Goal: Task Accomplishment & Management: Use online tool/utility

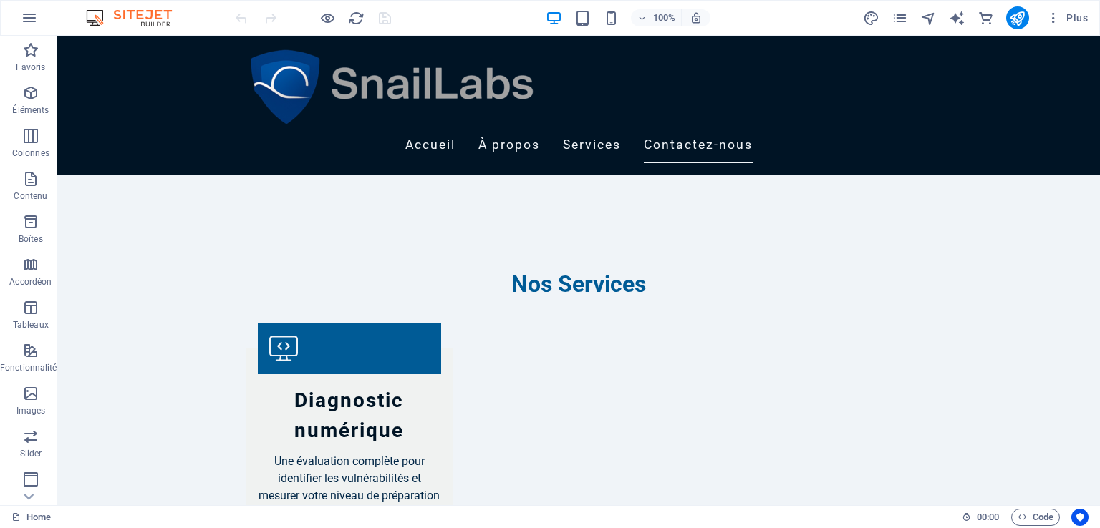
scroll to position [1464, 0]
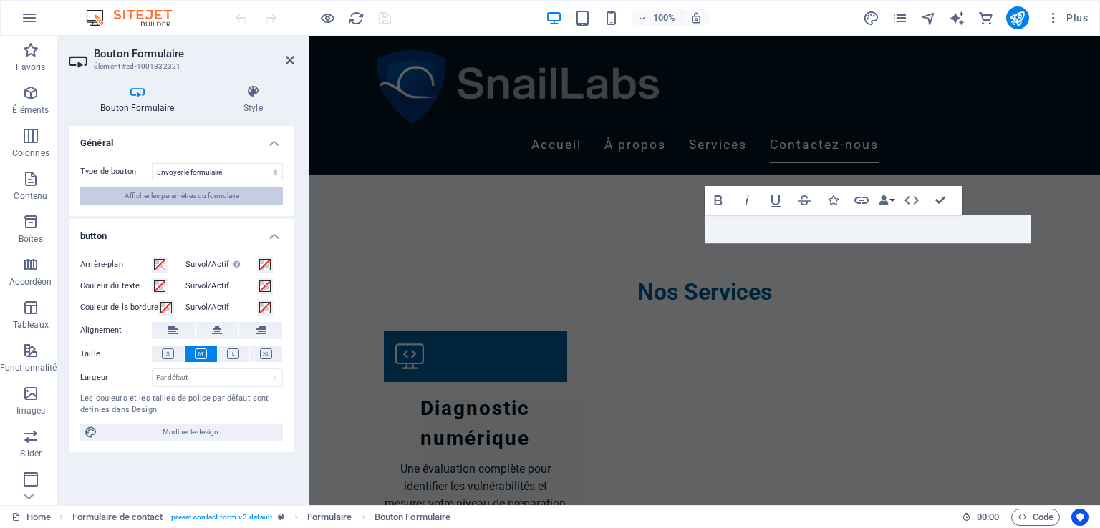
click at [225, 197] on span "Afficher les paramètres du formulaire" at bounding box center [182, 196] width 115 height 17
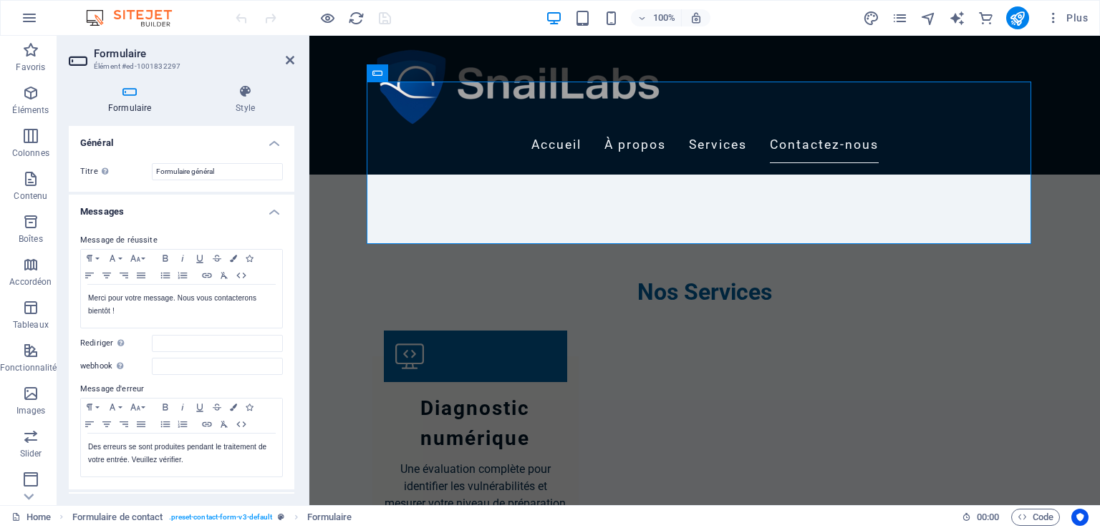
drag, startPoint x: 289, startPoint y: 233, endPoint x: 286, endPoint y: 299, distance: 65.9
click at [286, 299] on div "Message de réussite Paragraph Format Normal Heading 1 Heading 2 Heading 3 Headi…" at bounding box center [182, 355] width 226 height 269
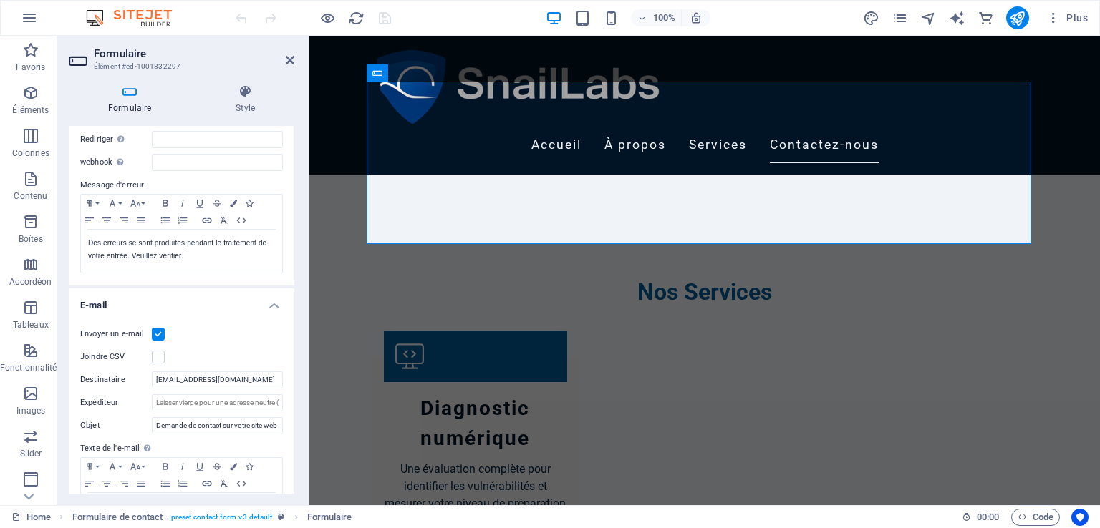
scroll to position [212, 0]
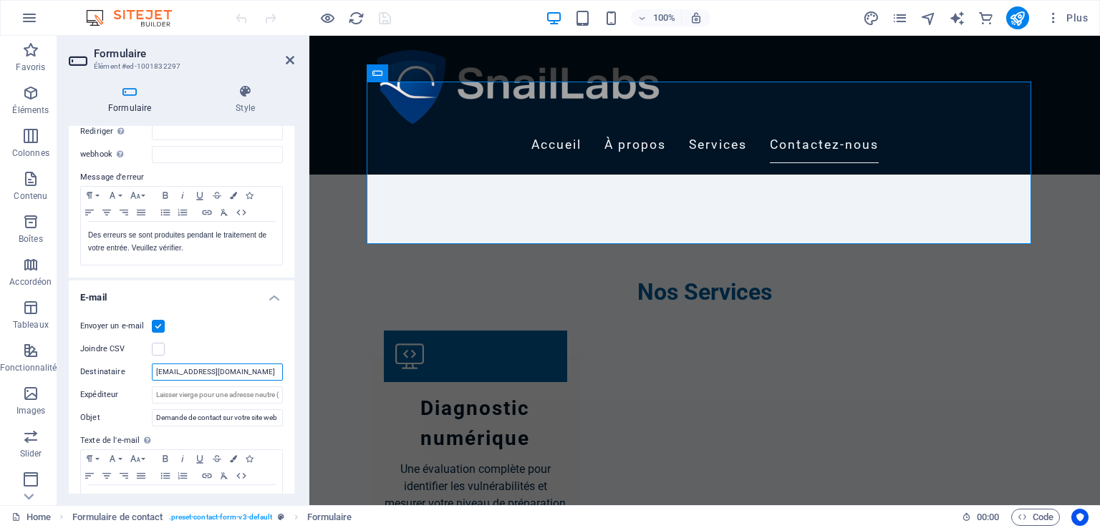
click at [206, 371] on input "[EMAIL_ADDRESS][DOMAIN_NAME]" at bounding box center [217, 372] width 131 height 17
type input "[EMAIL_ADDRESS][DOMAIN_NAME]"
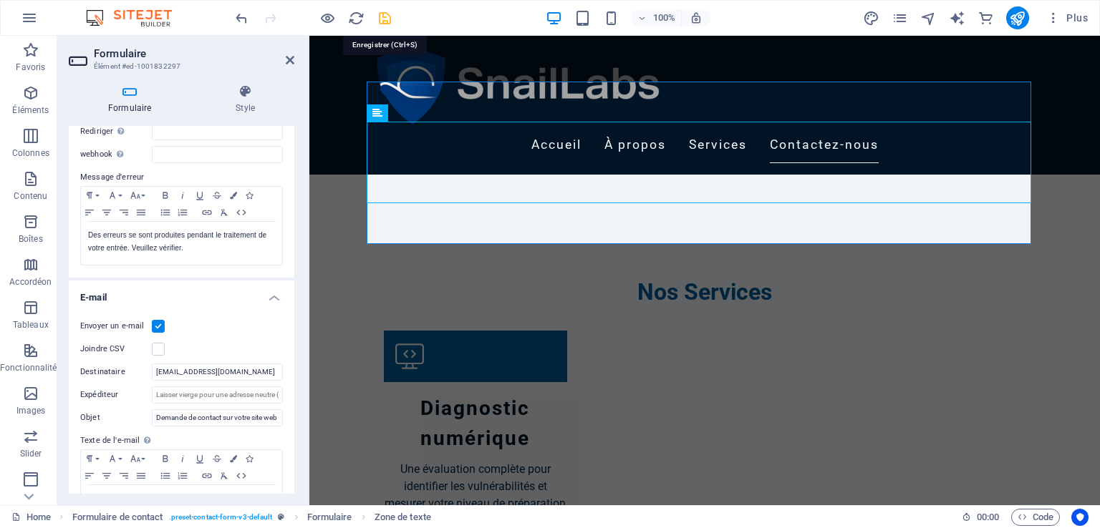
click at [389, 21] on icon "save" at bounding box center [385, 18] width 16 height 16
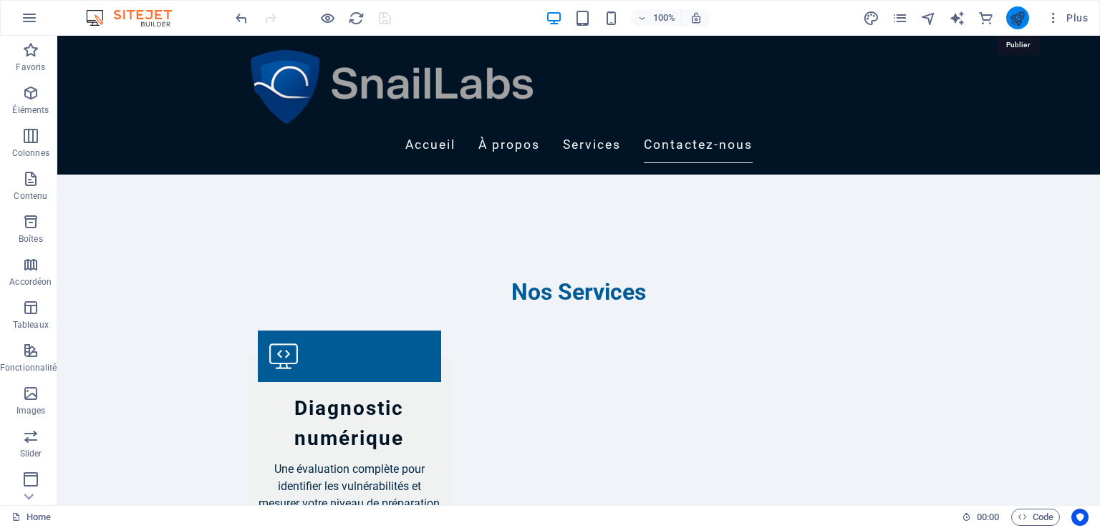
click at [1025, 19] on icon "publish" at bounding box center [1017, 18] width 16 height 16
